Goal: Task Accomplishment & Management: Manage account settings

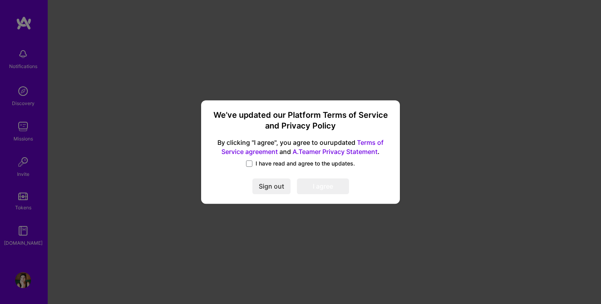
click at [143, 179] on div "We’ve updated our Platform Terms of Service and Privacy Policy By clicking "I a…" at bounding box center [300, 152] width 601 height 304
click at [249, 164] on span at bounding box center [249, 163] width 6 height 6
click at [0, 0] on input "I have read and agree to the updates." at bounding box center [0, 0] width 0 height 0
click at [322, 179] on button "I agree" at bounding box center [323, 186] width 52 height 16
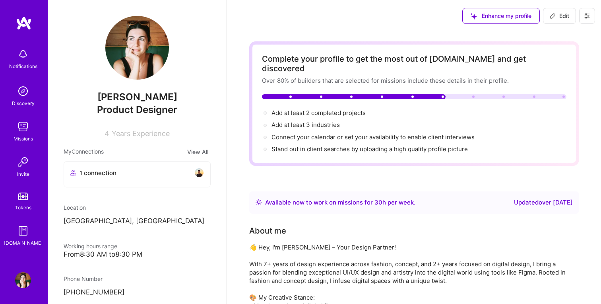
click at [25, 282] on img at bounding box center [23, 280] width 16 height 16
click at [587, 16] on icon at bounding box center [587, 16] width 6 height 6
click at [556, 34] on button "Settings" at bounding box center [566, 34] width 60 height 20
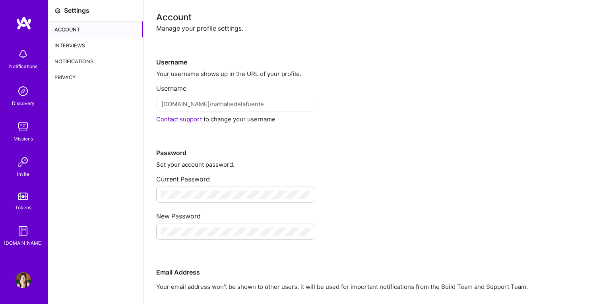
scroll to position [105, 0]
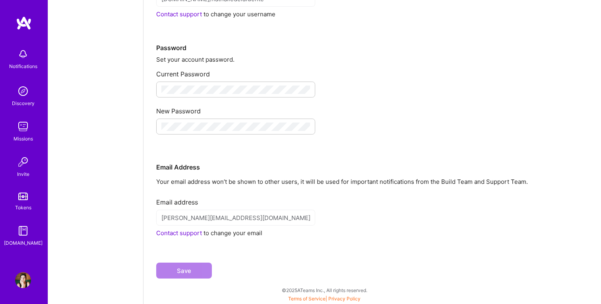
click at [235, 227] on div "Email address nathalie.dlfuente@googlemail.com Contact support to change your e…" at bounding box center [372, 214] width 432 height 45
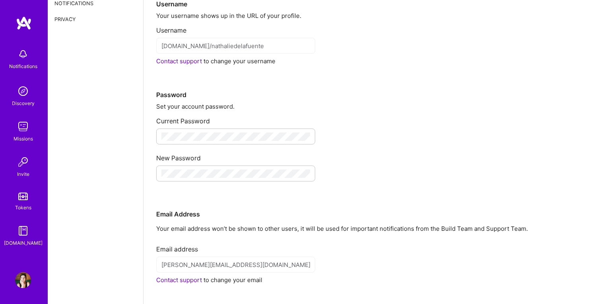
scroll to position [0, 0]
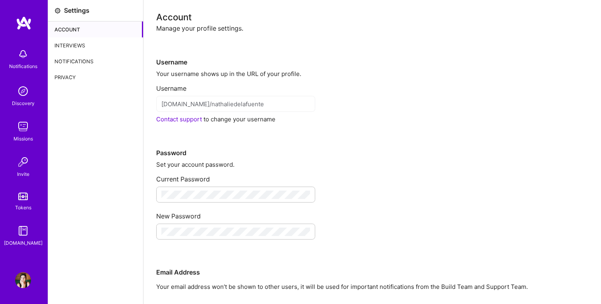
click at [77, 71] on div "Privacy" at bounding box center [95, 77] width 95 height 16
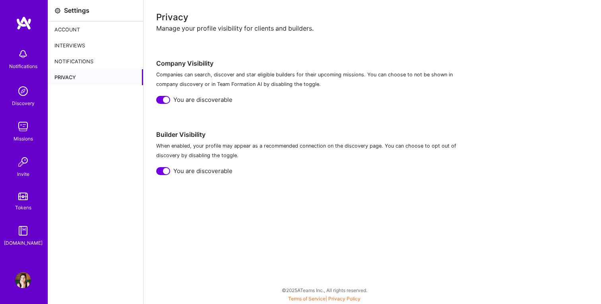
click at [169, 101] on div at bounding box center [166, 100] width 6 height 6
click at [166, 172] on div at bounding box center [166, 171] width 6 height 6
click at [23, 60] on img at bounding box center [23, 54] width 16 height 16
click at [276, 34] on div "Notifications Discovery Missions Invite Tokens A.Guide Profile Close Show all n…" at bounding box center [300, 150] width 601 height 300
click at [80, 32] on div "Account" at bounding box center [95, 29] width 95 height 16
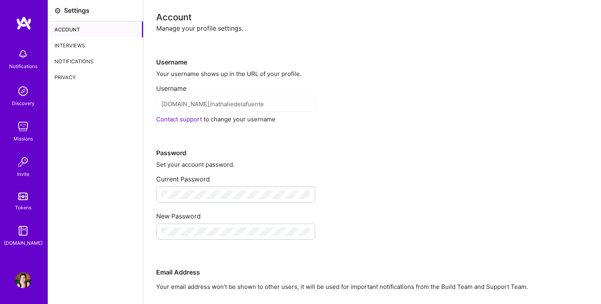
click at [72, 49] on div "Interviews" at bounding box center [95, 45] width 95 height 16
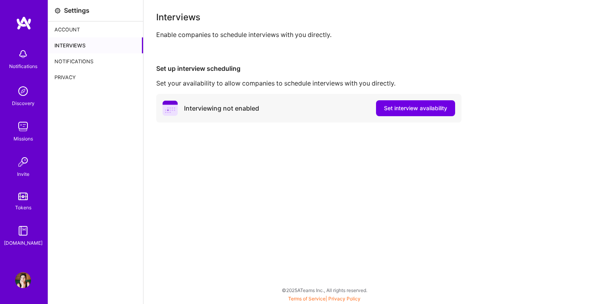
click at [74, 58] on div "Notifications" at bounding box center [95, 61] width 95 height 16
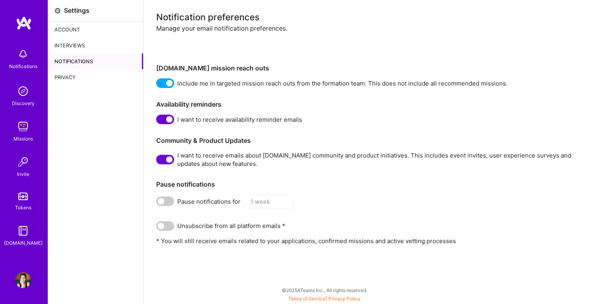
click at [170, 80] on span at bounding box center [165, 83] width 18 height 10
click at [158, 85] on input "checkbox" at bounding box center [158, 85] width 0 height 0
click at [168, 116] on span at bounding box center [165, 120] width 18 height 10
click at [158, 121] on input "checkbox" at bounding box center [158, 121] width 0 height 0
click at [170, 161] on span at bounding box center [165, 160] width 18 height 10
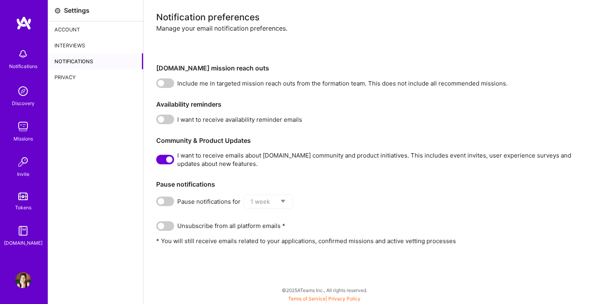
click at [158, 161] on input "checkbox" at bounding box center [158, 161] width 0 height 0
click at [168, 225] on span at bounding box center [165, 226] width 18 height 10
click at [158, 227] on input "checkbox" at bounding box center [158, 227] width 0 height 0
click at [163, 225] on span at bounding box center [165, 226] width 18 height 10
click at [158, 227] on input "checkbox" at bounding box center [158, 227] width 0 height 0
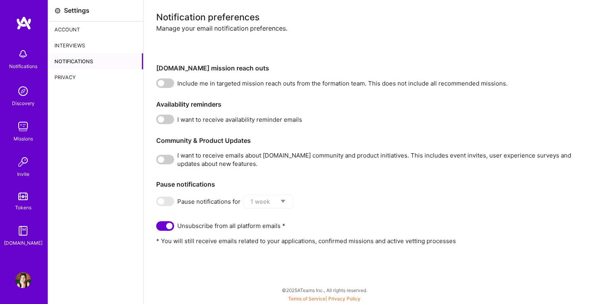
click at [29, 280] on img at bounding box center [23, 280] width 16 height 16
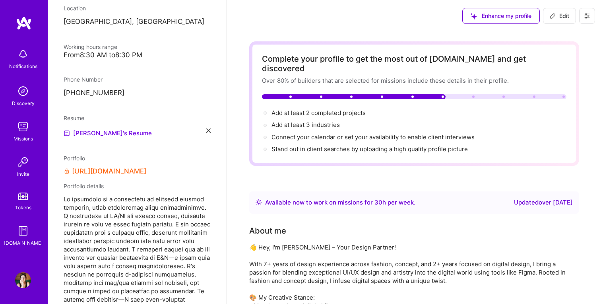
scroll to position [49, 0]
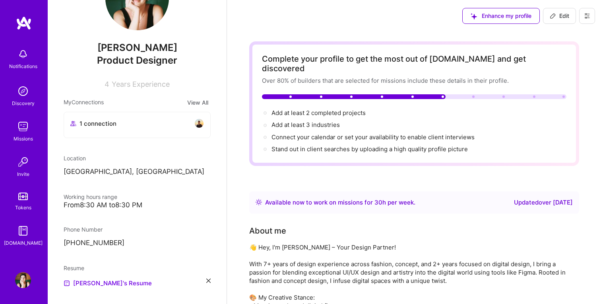
click at [199, 123] on img at bounding box center [199, 124] width 10 height 10
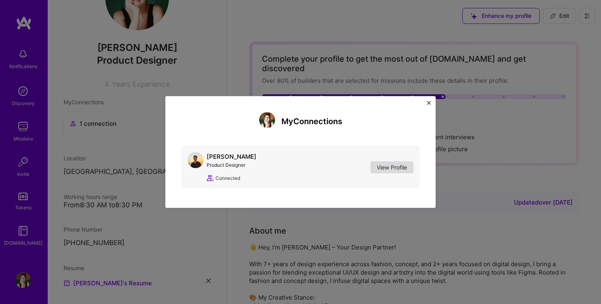
click at [383, 165] on link "View Profile" at bounding box center [392, 167] width 43 height 12
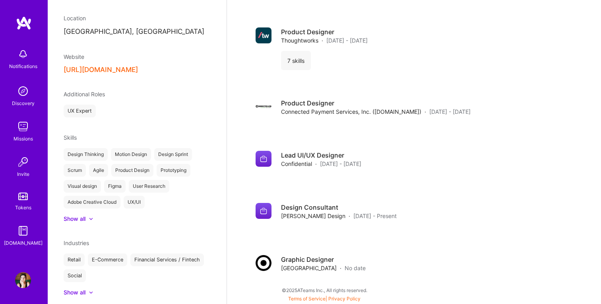
scroll to position [254, 0]
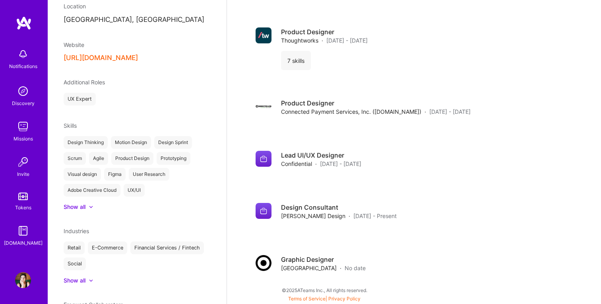
click at [138, 59] on button "https://www.amirchabok.com/" at bounding box center [101, 58] width 74 height 8
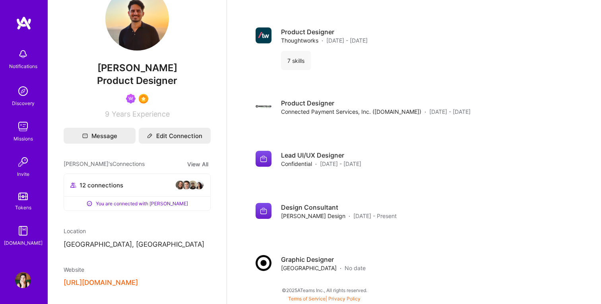
scroll to position [0, 0]
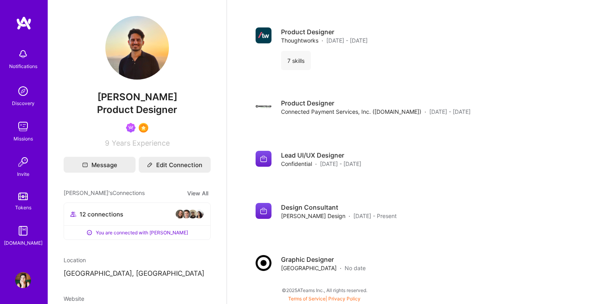
click at [22, 279] on img at bounding box center [23, 280] width 16 height 16
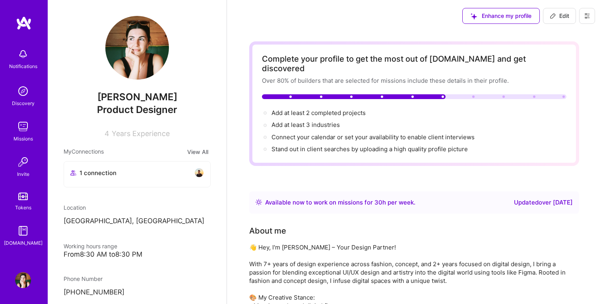
click at [26, 30] on img at bounding box center [24, 23] width 16 height 14
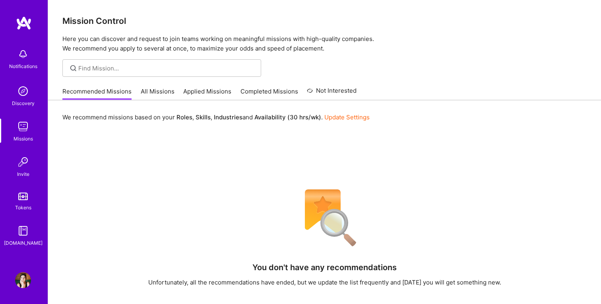
click at [25, 279] on img at bounding box center [23, 280] width 16 height 16
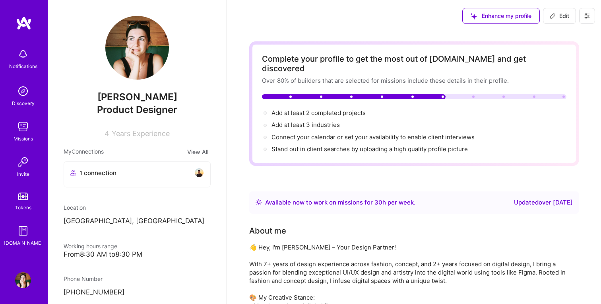
click at [566, 17] on span "Edit" at bounding box center [559, 16] width 19 height 8
select select "DE"
select select "Right Now"
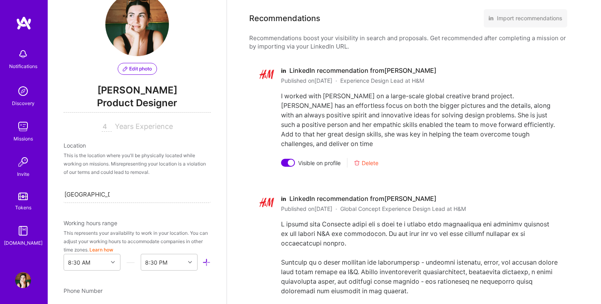
scroll to position [1492, 0]
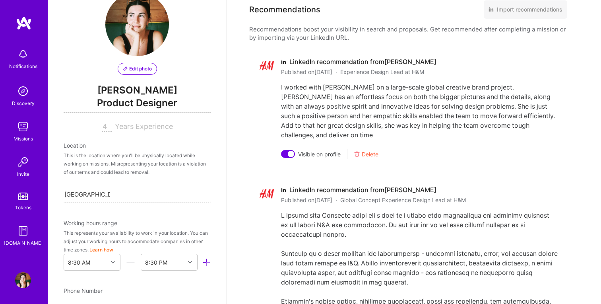
click at [292, 151] on div at bounding box center [291, 154] width 6 height 6
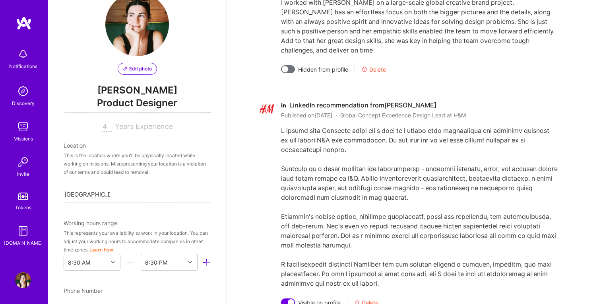
scroll to position [1615, 0]
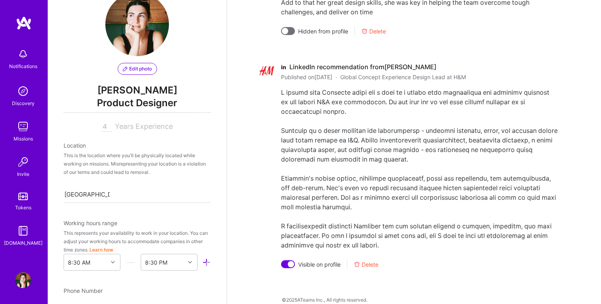
click at [290, 261] on div at bounding box center [291, 264] width 6 height 6
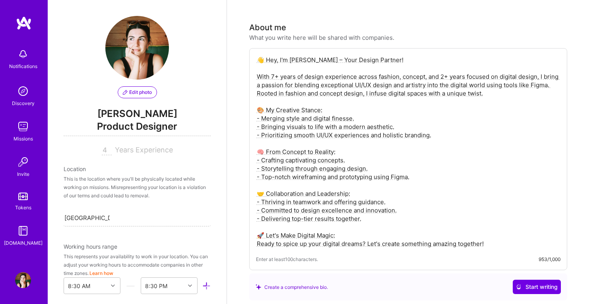
scroll to position [0, 0]
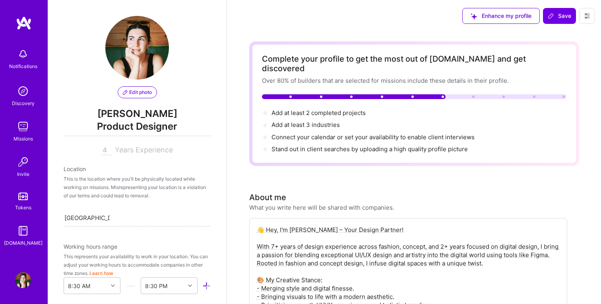
click at [589, 17] on icon at bounding box center [587, 16] width 6 height 6
click at [559, 56] on button "Payment method" at bounding box center [566, 54] width 60 height 20
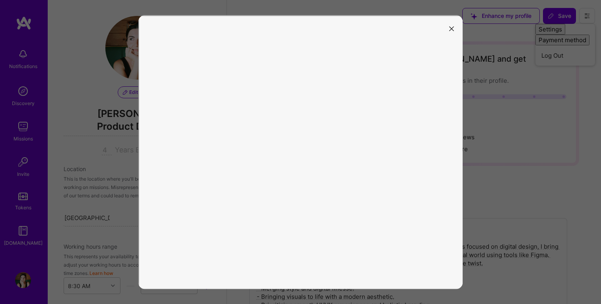
click at [453, 26] on icon "modal" at bounding box center [451, 28] width 5 height 5
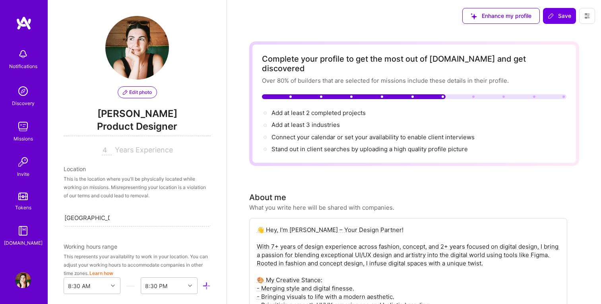
click at [589, 5] on div "Enhance my profile Save" at bounding box center [529, 16] width 145 height 32
click at [589, 13] on icon at bounding box center [587, 16] width 6 height 6
click at [548, 35] on button "Settings" at bounding box center [566, 34] width 60 height 20
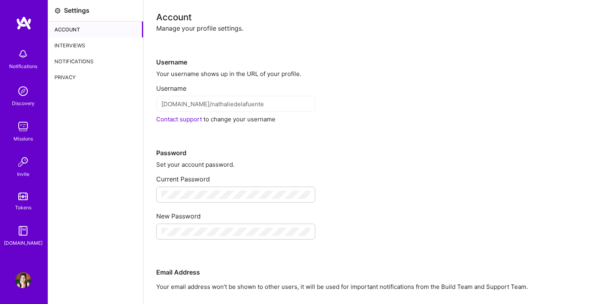
click at [80, 46] on div "Interviews" at bounding box center [95, 45] width 95 height 16
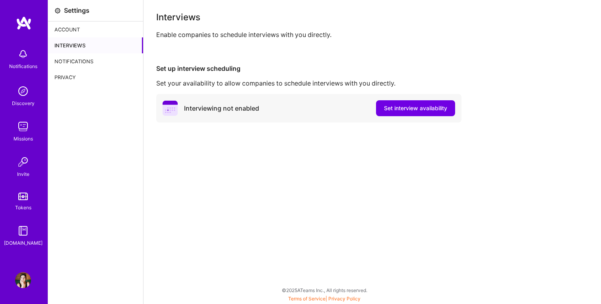
click at [80, 63] on div "Notifications" at bounding box center [95, 61] width 95 height 16
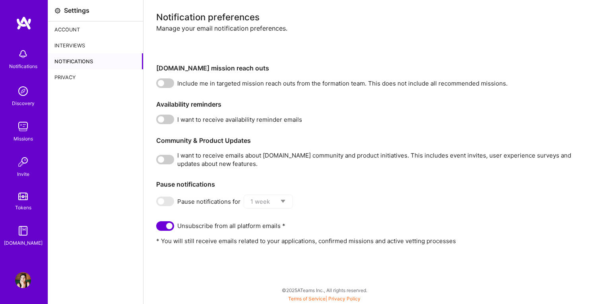
click at [24, 134] on div "Missions" at bounding box center [23, 138] width 19 height 8
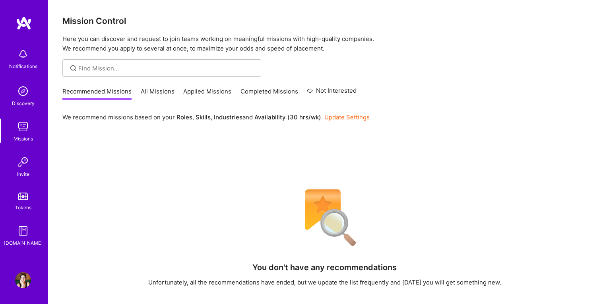
click at [26, 97] on img at bounding box center [23, 91] width 16 height 16
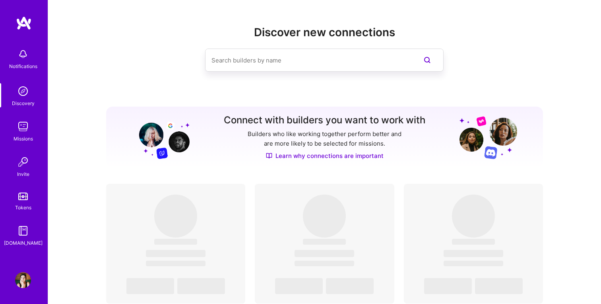
click at [27, 66] on div "Notifications" at bounding box center [23, 66] width 28 height 8
click at [21, 19] on img at bounding box center [24, 23] width 16 height 14
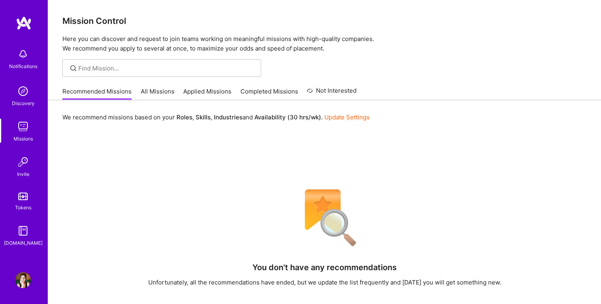
click at [22, 279] on img at bounding box center [23, 280] width 16 height 16
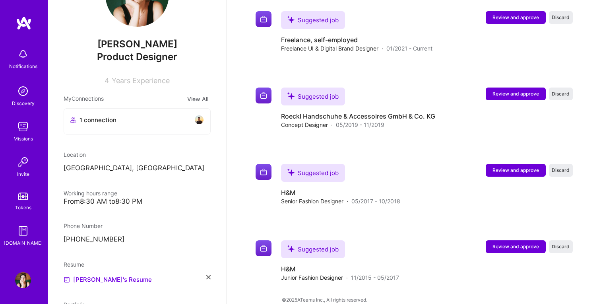
scroll to position [54, 0]
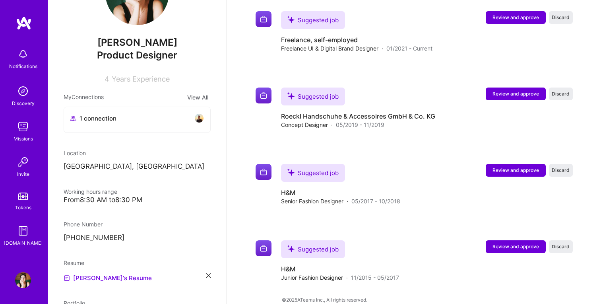
click at [104, 234] on p "[PHONE_NUMBER]" at bounding box center [137, 238] width 147 height 10
drag, startPoint x: 125, startPoint y: 237, endPoint x: 121, endPoint y: 235, distance: 4.8
click at [121, 235] on p "[PHONE_NUMBER]" at bounding box center [137, 238] width 147 height 10
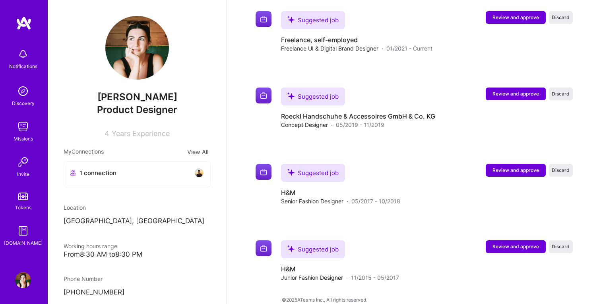
click at [26, 100] on div "Discovery" at bounding box center [23, 103] width 23 height 8
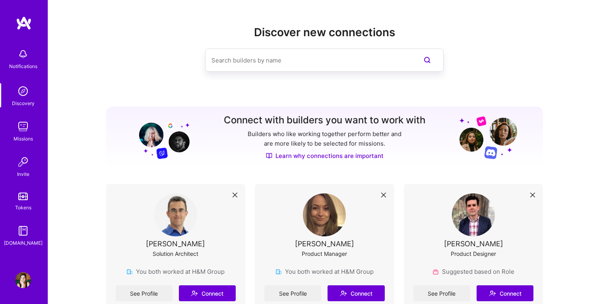
click at [22, 140] on div "Missions" at bounding box center [23, 138] width 19 height 8
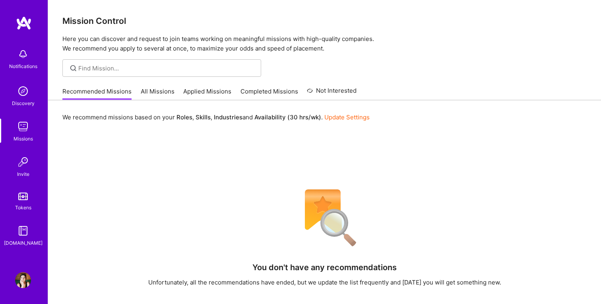
click at [27, 170] on div "Invite" at bounding box center [23, 174] width 12 height 8
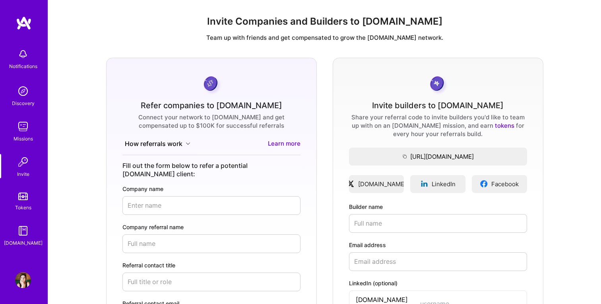
click at [26, 203] on div "Tokens" at bounding box center [23, 207] width 16 height 8
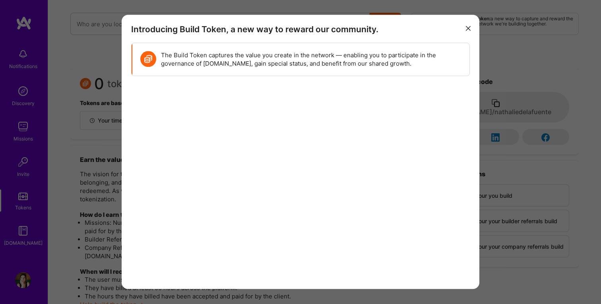
click at [465, 28] on button "modal" at bounding box center [469, 27] width 10 height 13
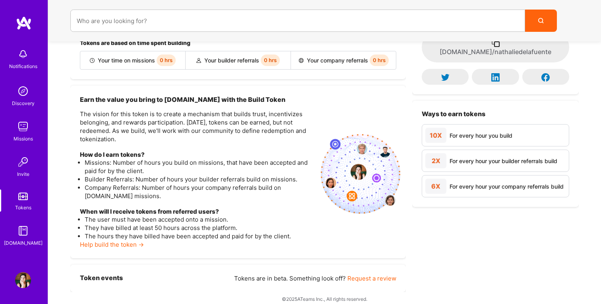
scroll to position [69, 0]
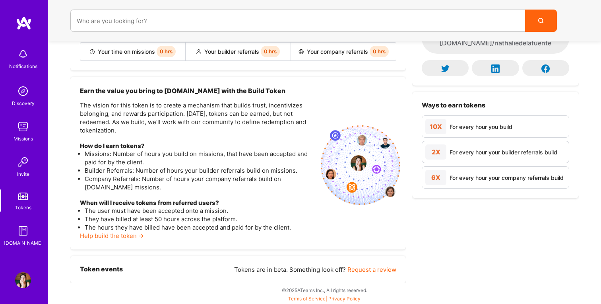
click at [25, 264] on div "Notifications Discovery Missions Invite Tokens [DOMAIN_NAME] Profile" at bounding box center [24, 152] width 48 height 304
click at [25, 278] on img at bounding box center [23, 280] width 16 height 16
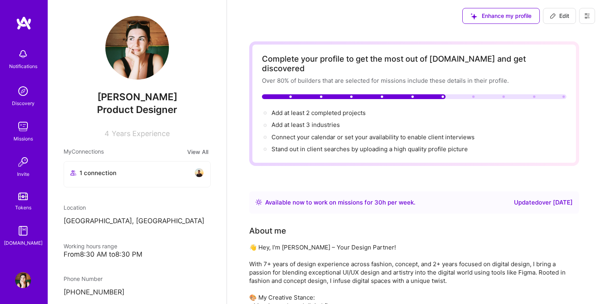
click at [591, 18] on button at bounding box center [587, 16] width 16 height 16
click at [550, 73] on button "Log Out" at bounding box center [566, 74] width 60 height 20
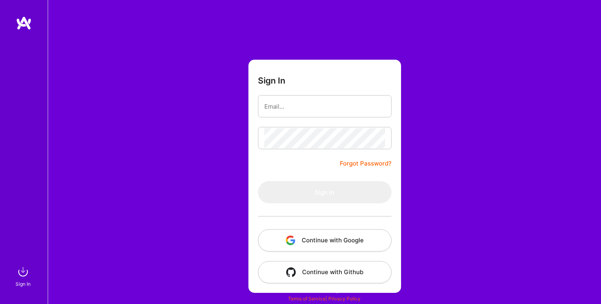
click at [321, 236] on button "Continue with Google" at bounding box center [325, 240] width 134 height 22
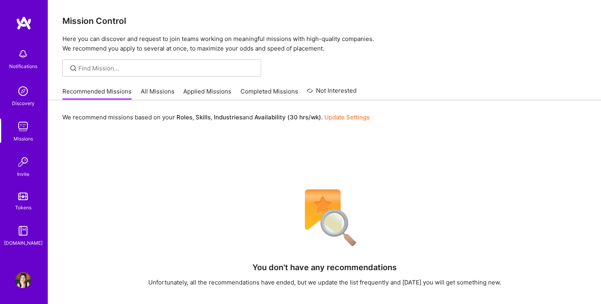
click at [27, 270] on div "Notifications Discovery Missions Invite Tokens [DOMAIN_NAME] Profile" at bounding box center [24, 152] width 48 height 304
click at [25, 230] on img at bounding box center [23, 231] width 16 height 16
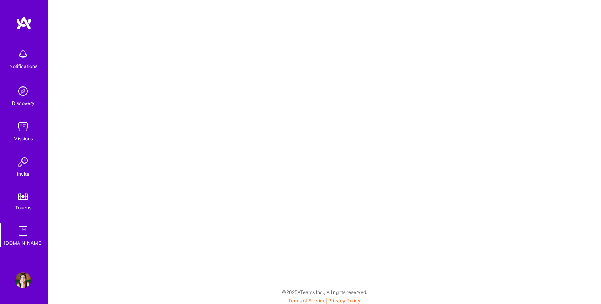
scroll to position [2, 0]
click at [21, 278] on img at bounding box center [23, 280] width 16 height 16
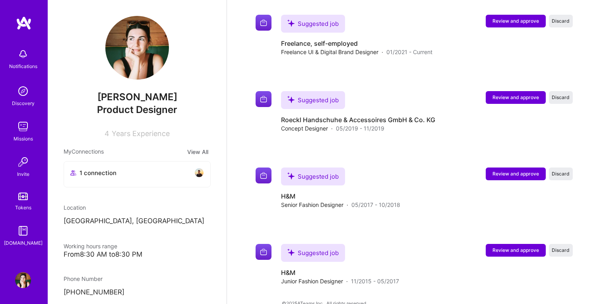
scroll to position [796, 0]
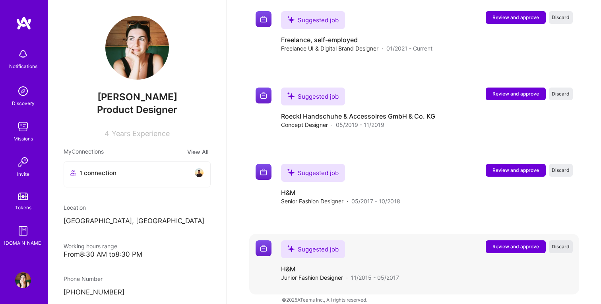
click at [561, 243] on span "Discard" at bounding box center [561, 246] width 18 height 7
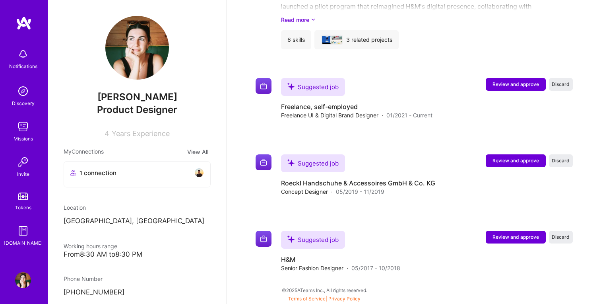
scroll to position [719, 0]
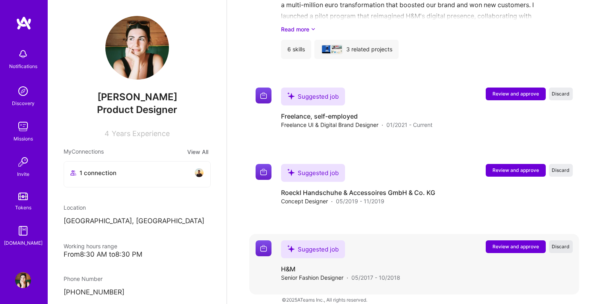
click at [564, 243] on span "Discard" at bounding box center [561, 246] width 18 height 7
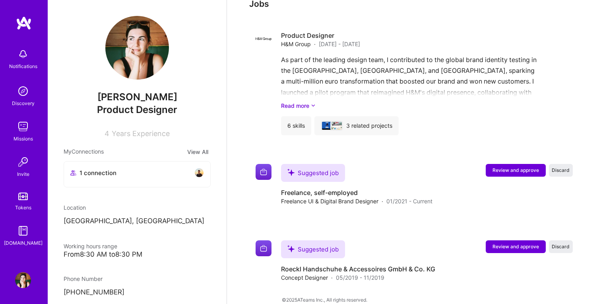
click at [564, 243] on span "Discard" at bounding box center [561, 246] width 18 height 7
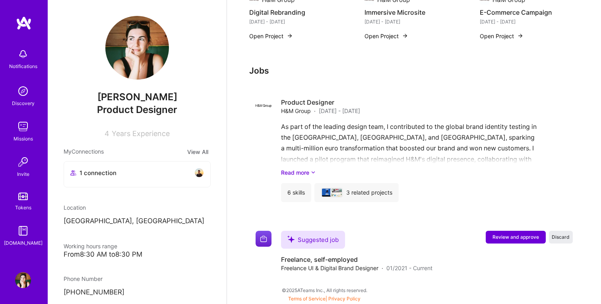
scroll to position [567, 0]
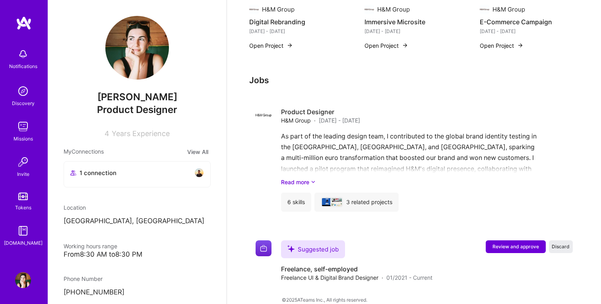
click at [564, 243] on span "Discard" at bounding box center [561, 246] width 18 height 7
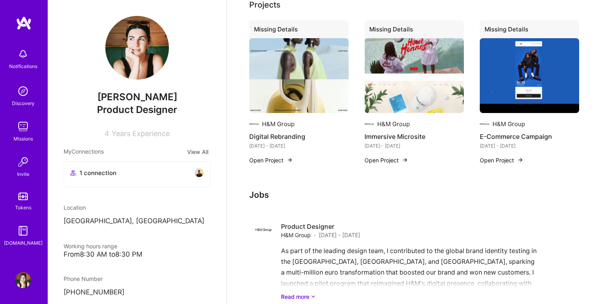
scroll to position [490, 0]
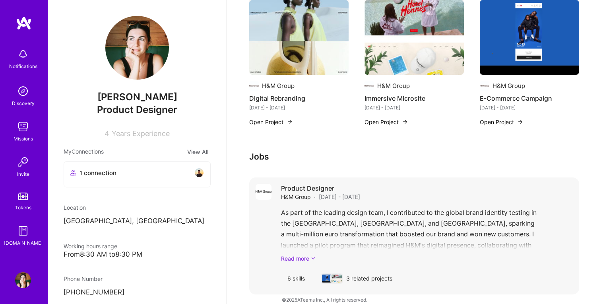
click at [317, 254] on link "Read more" at bounding box center [427, 258] width 292 height 8
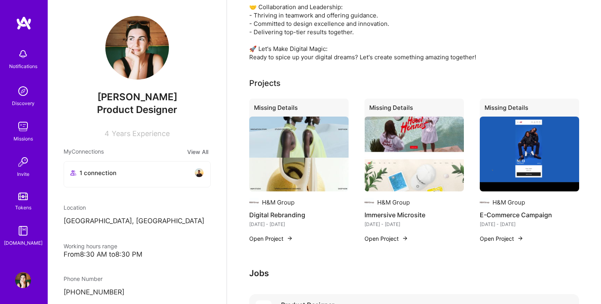
scroll to position [373, 0]
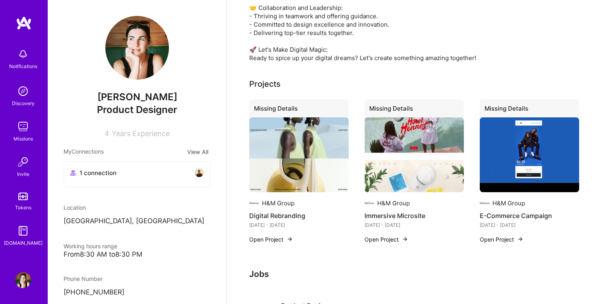
click at [280, 235] on button "Open Project" at bounding box center [271, 239] width 44 height 8
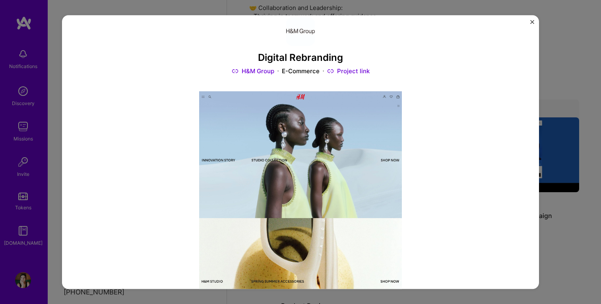
click at [350, 152] on img at bounding box center [301, 210] width 318 height 239
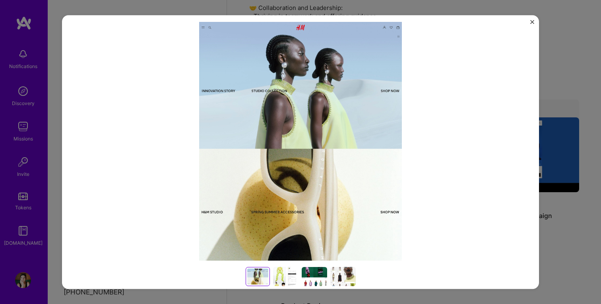
scroll to position [84, 0]
click at [288, 267] on div at bounding box center [285, 275] width 25 height 19
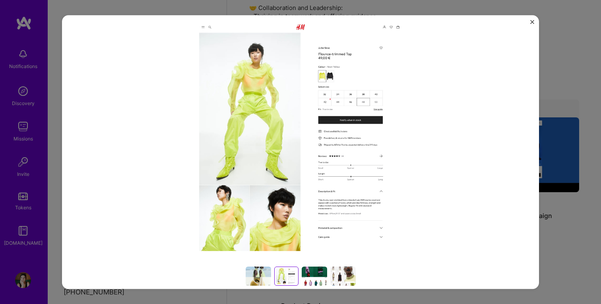
click at [321, 278] on div at bounding box center [314, 275] width 25 height 19
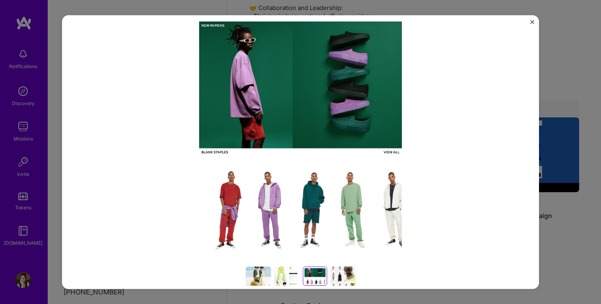
click at [353, 278] on div at bounding box center [342, 275] width 25 height 19
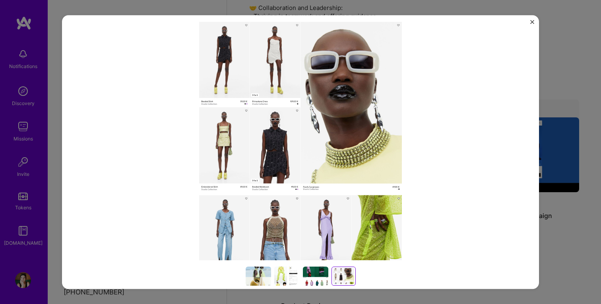
click at [531, 23] on img "Close" at bounding box center [533, 22] width 4 height 4
